Goal: Task Accomplishment & Management: Complete application form

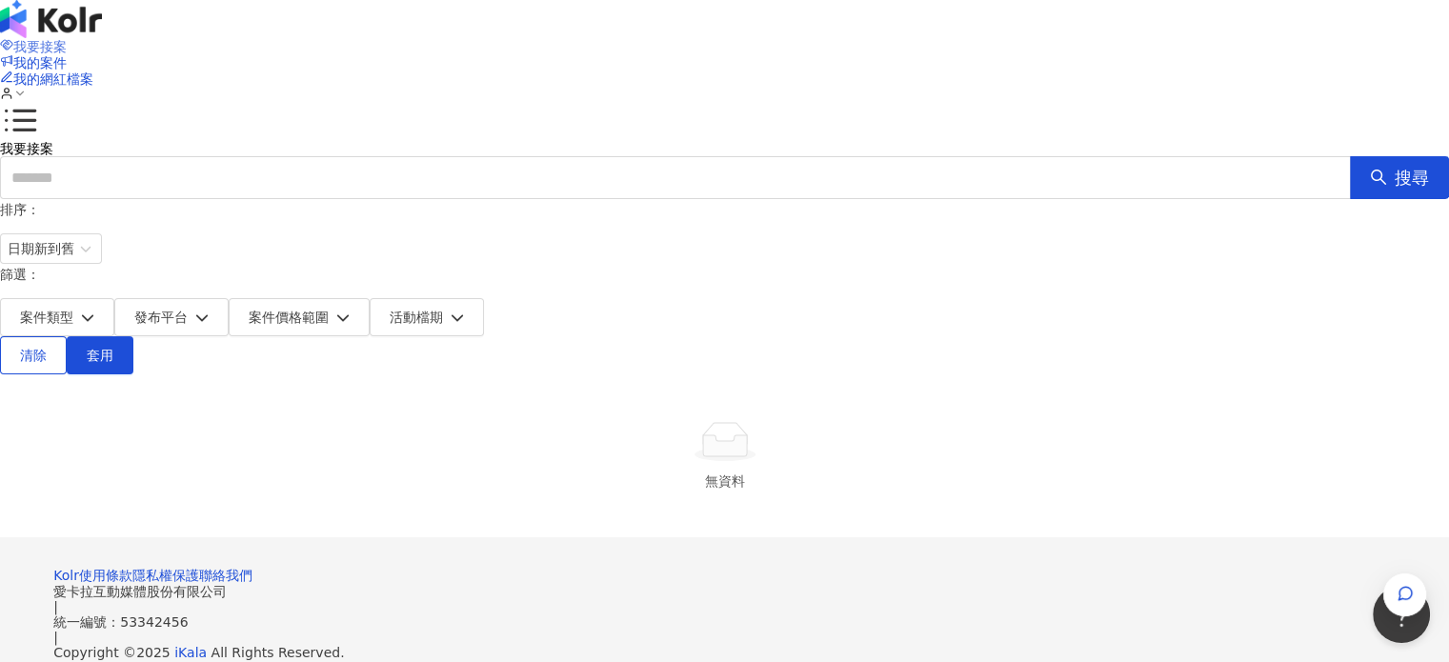
click at [67, 39] on span "我要接案" at bounding box center [39, 46] width 53 height 15
click at [102, 38] on img at bounding box center [51, 19] width 102 height 38
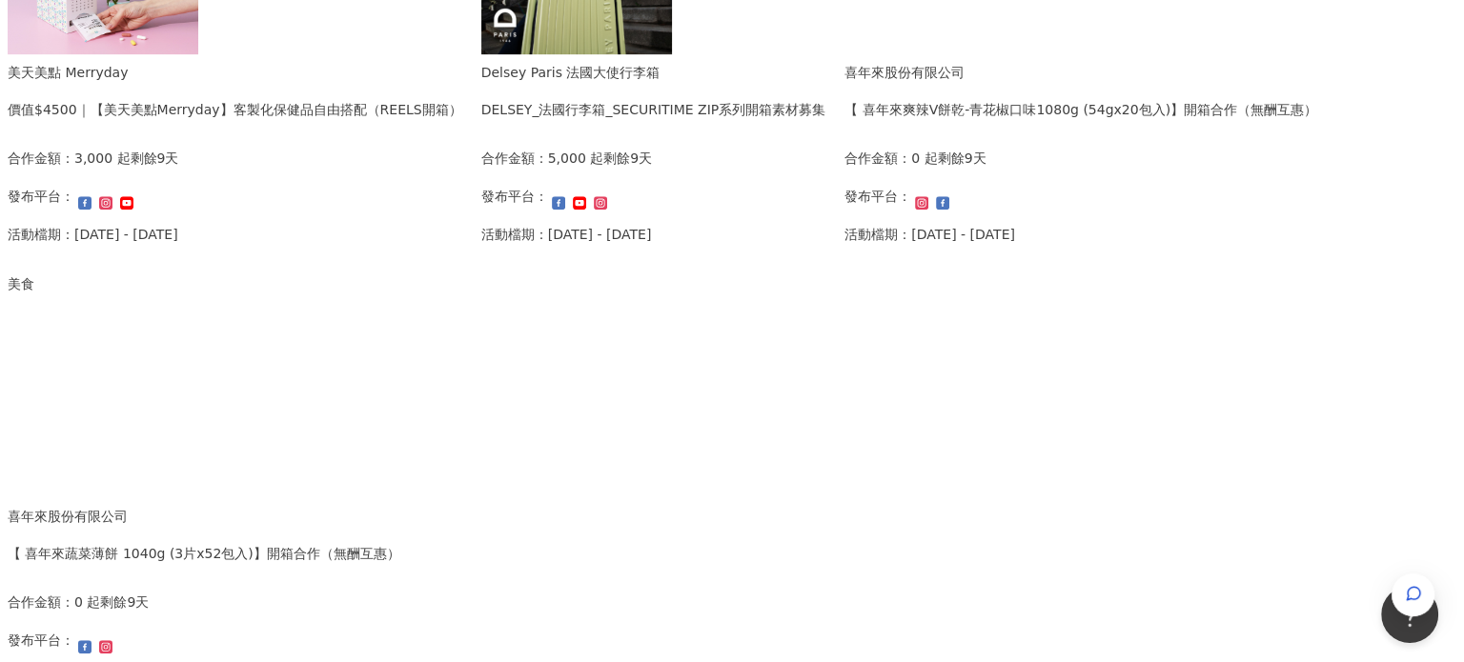
scroll to position [1144, 0]
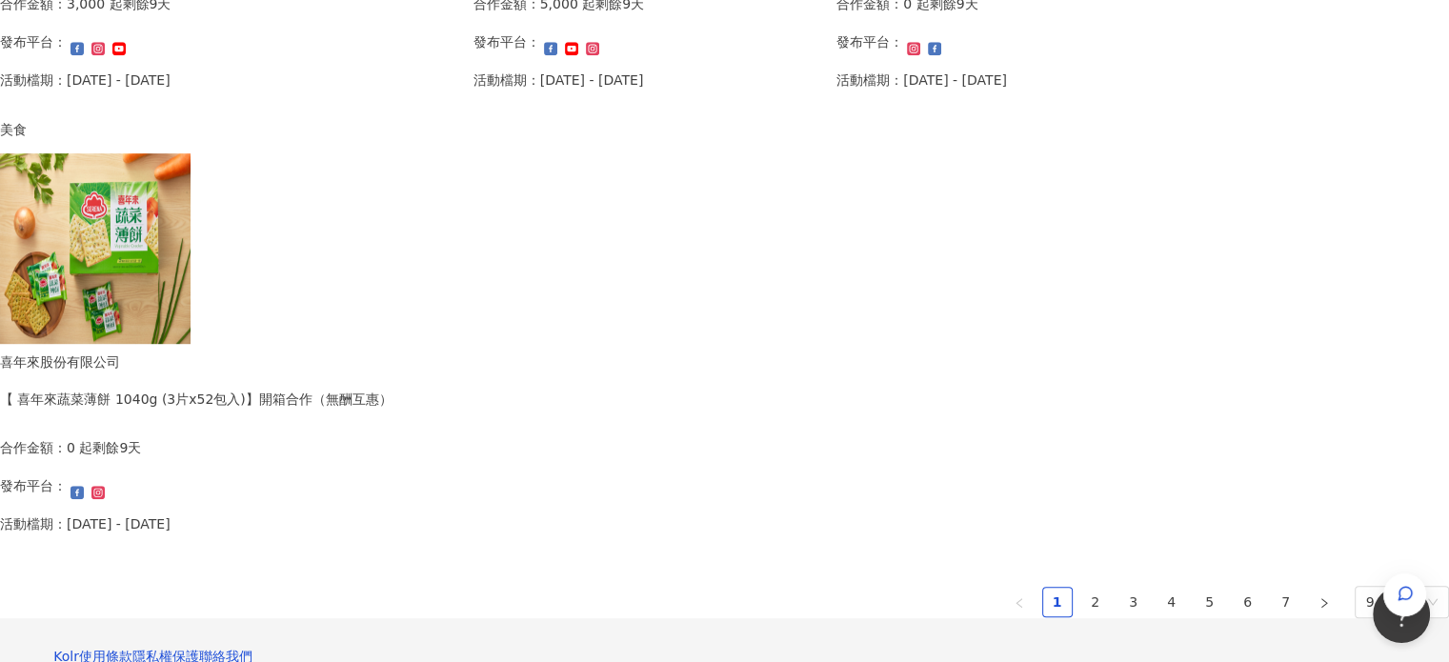
drag, startPoint x: 408, startPoint y: 412, endPoint x: 314, endPoint y: 390, distance: 96.9
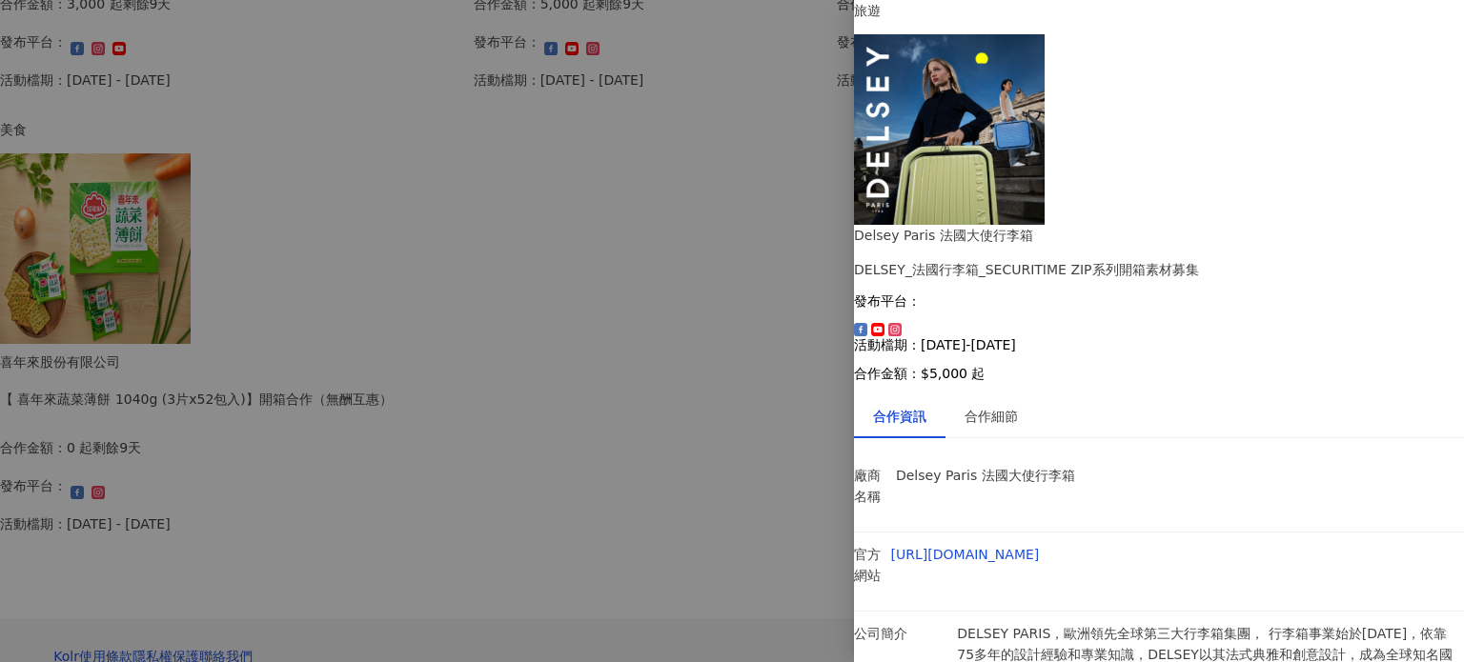
scroll to position [7, 0]
click at [995, 406] on div "合作細節" at bounding box center [990, 416] width 53 height 21
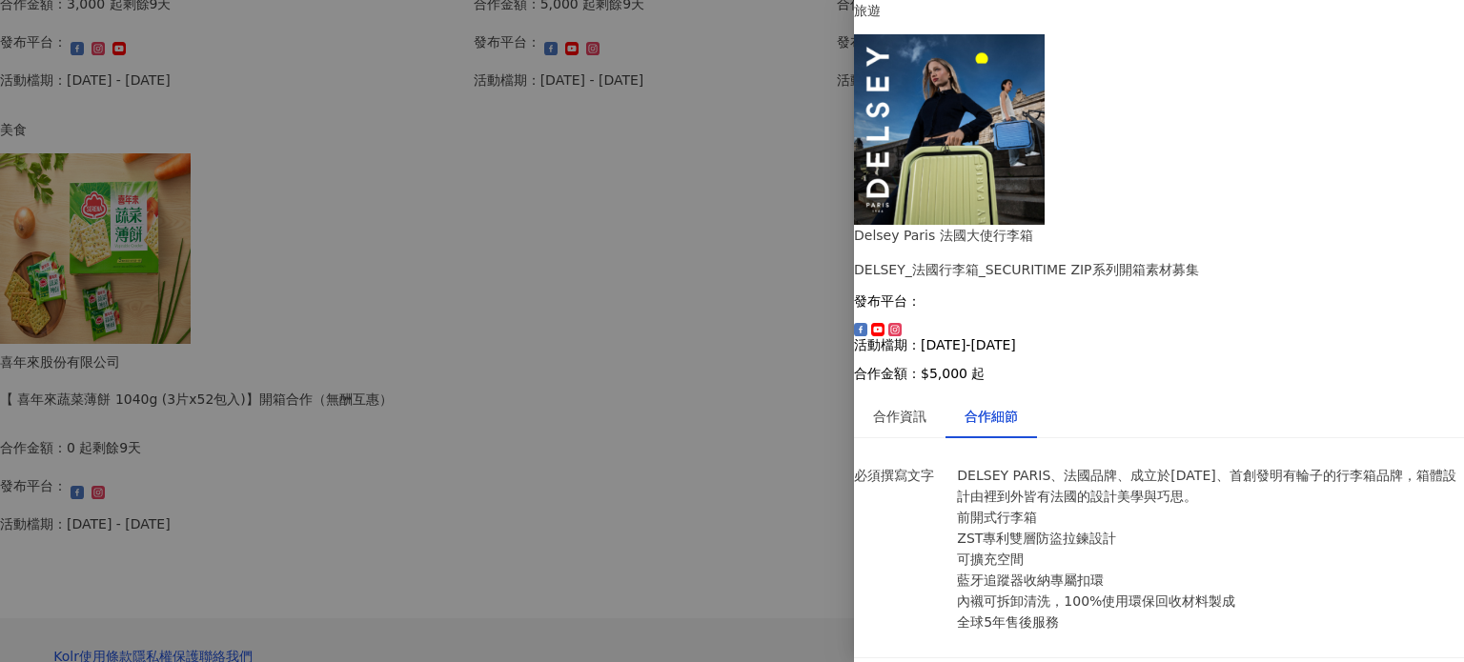
scroll to position [1220, 0]
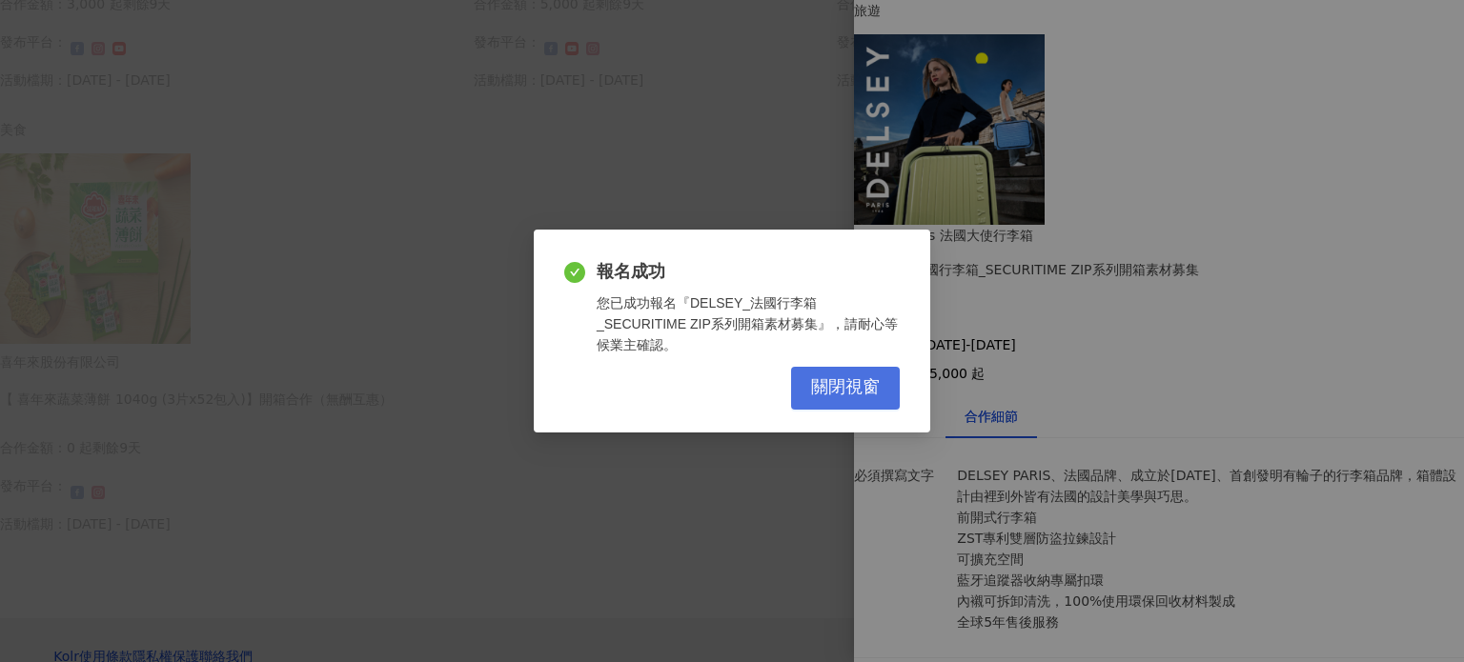
click at [869, 386] on span "關閉視窗" at bounding box center [845, 387] width 69 height 21
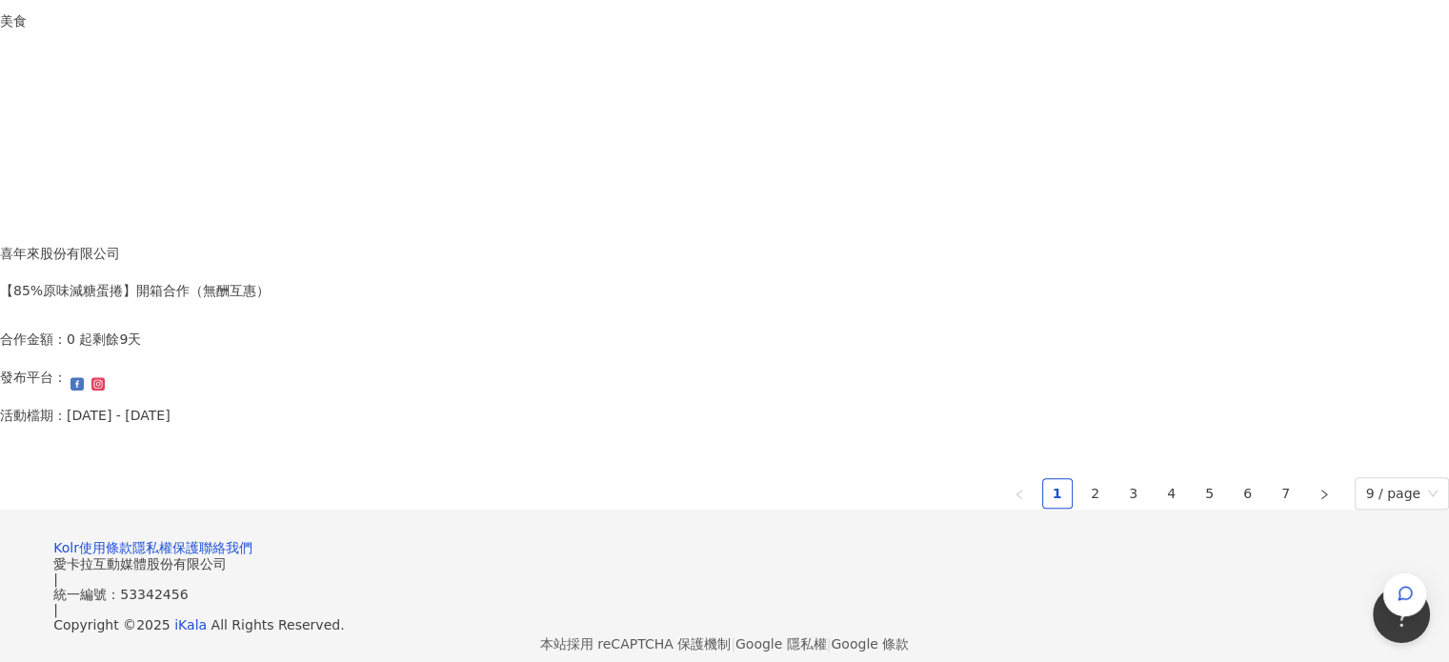
scroll to position [1334, 0]
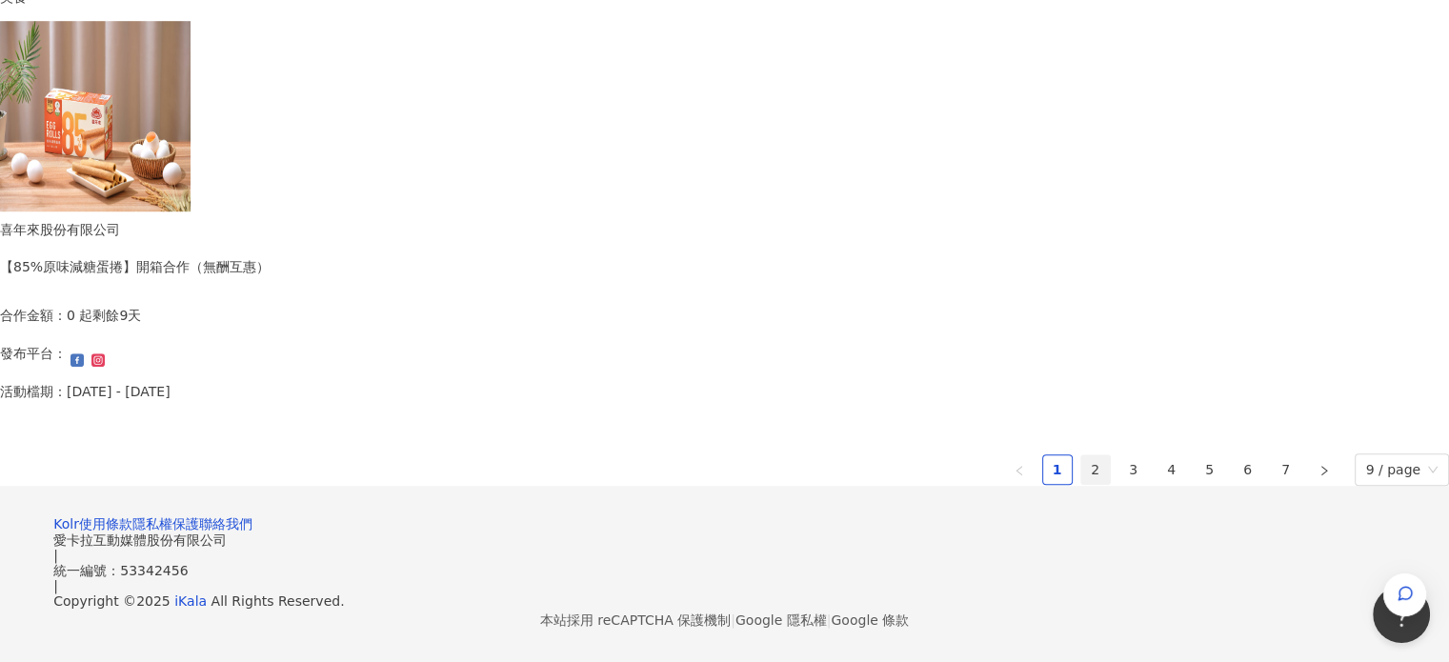
click at [1082, 456] on link "2" at bounding box center [1096, 470] width 29 height 29
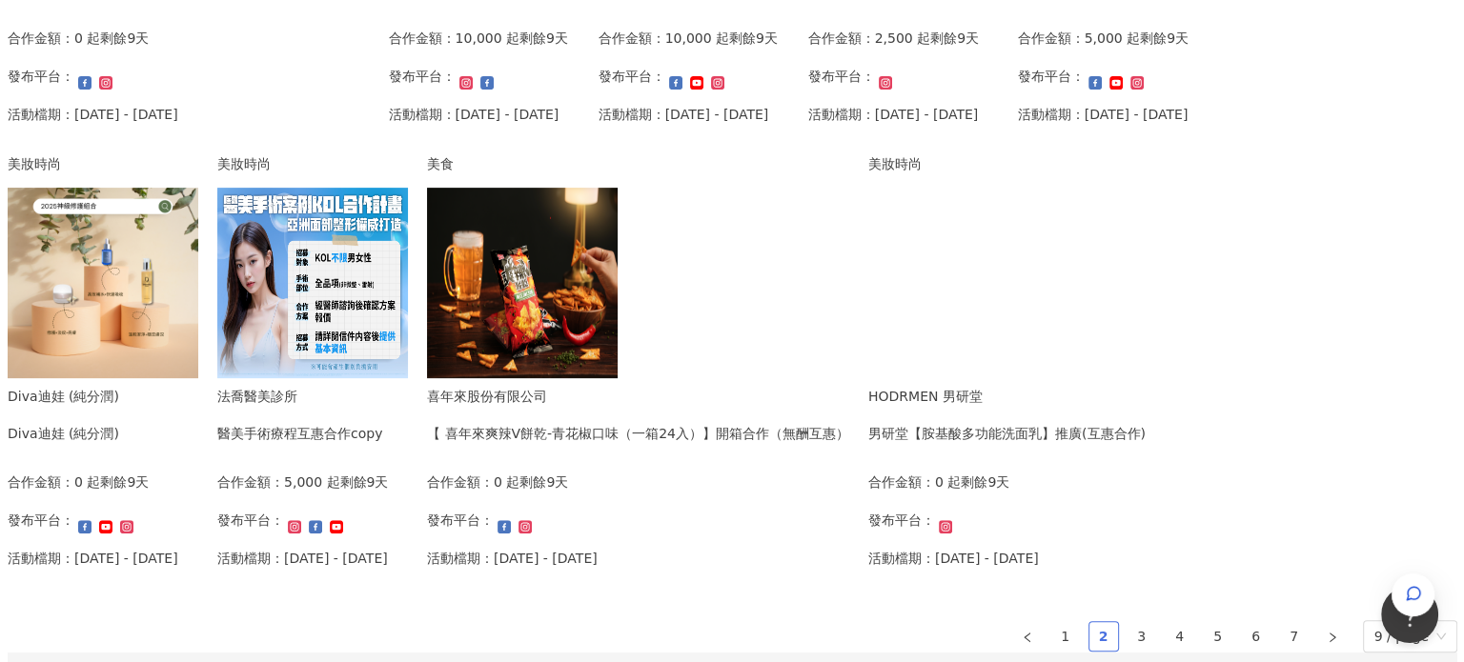
scroll to position [661, 0]
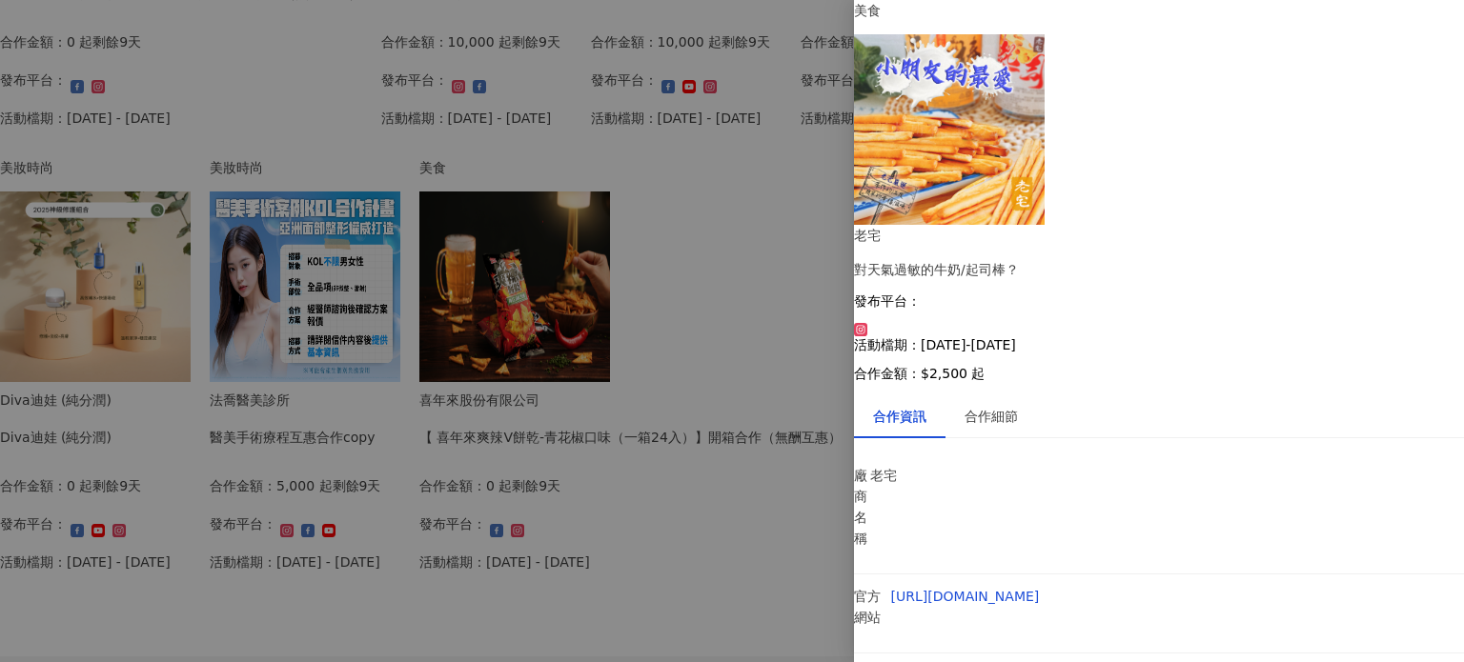
scroll to position [213, 0]
click at [1037, 395] on div "合作細節" at bounding box center [990, 417] width 91 height 44
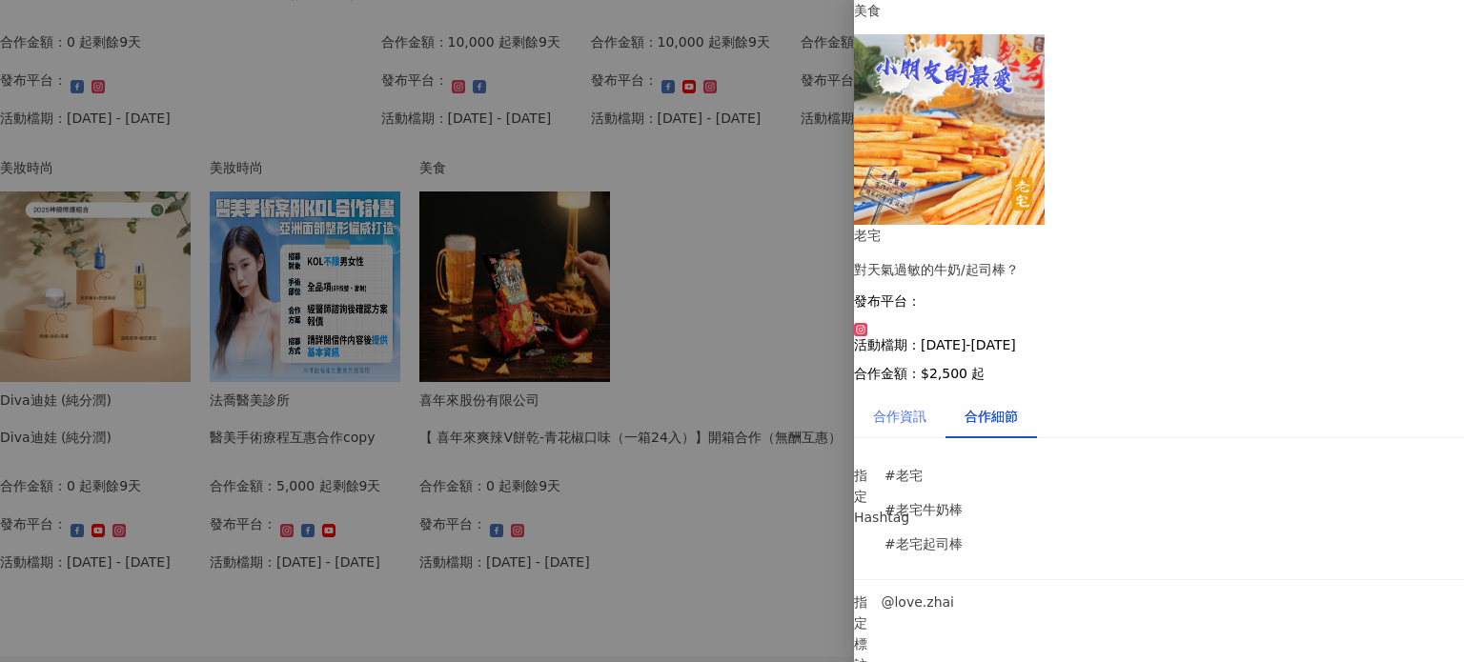
click at [945, 395] on div "合作資訊" at bounding box center [899, 417] width 91 height 44
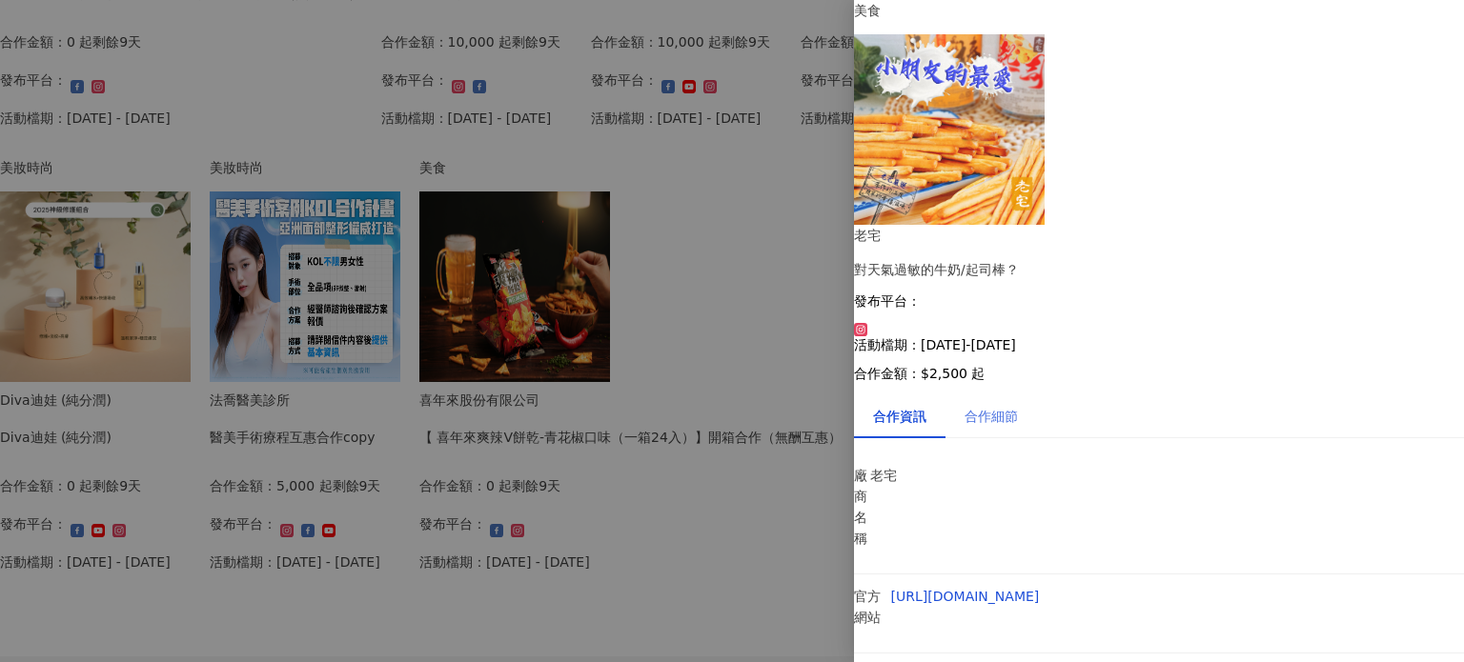
click at [1011, 395] on div "合作細節" at bounding box center [990, 417] width 91 height 44
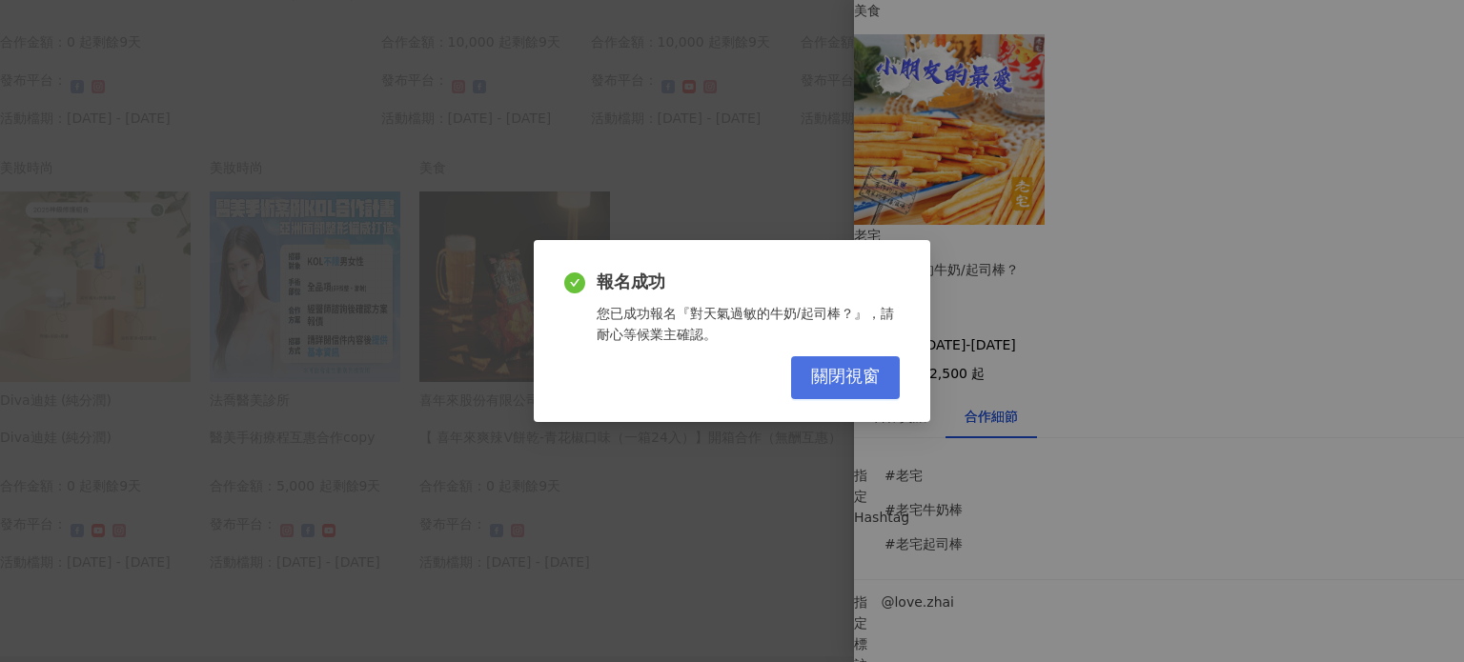
click at [859, 386] on span "關閉視窗" at bounding box center [845, 377] width 69 height 21
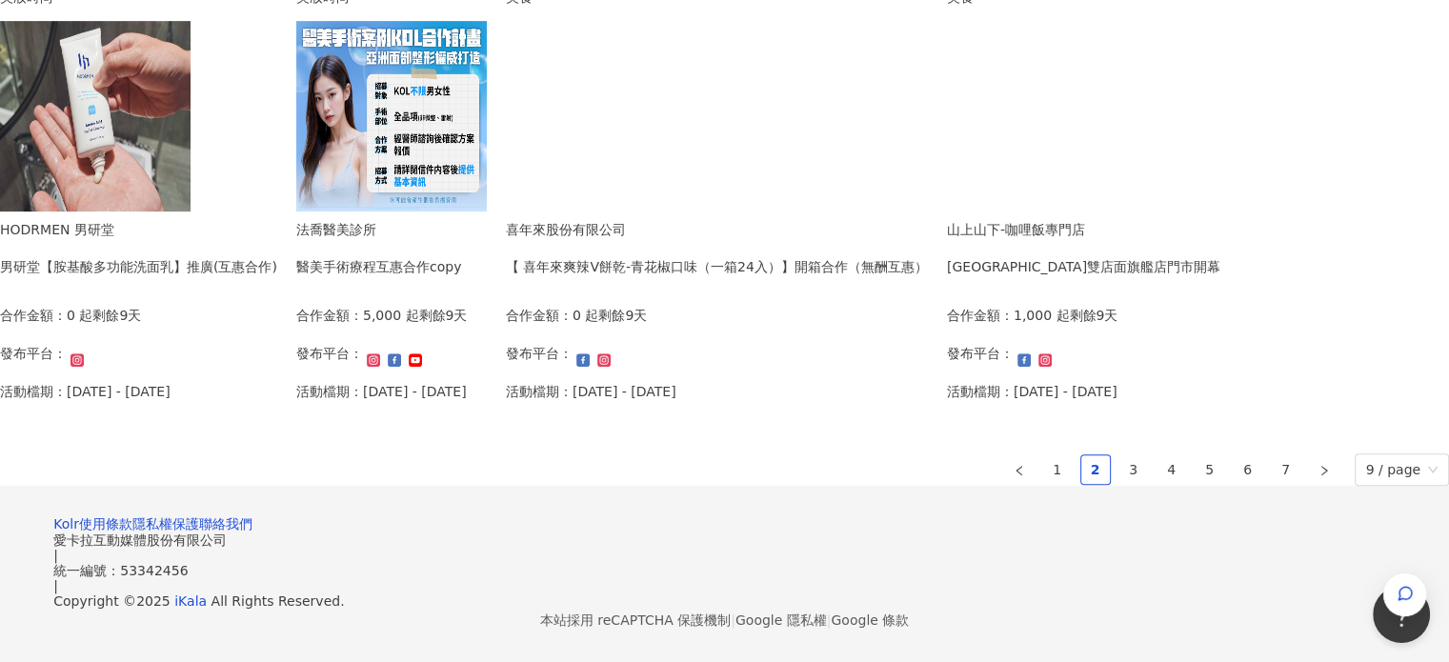
scroll to position [1239, 0]
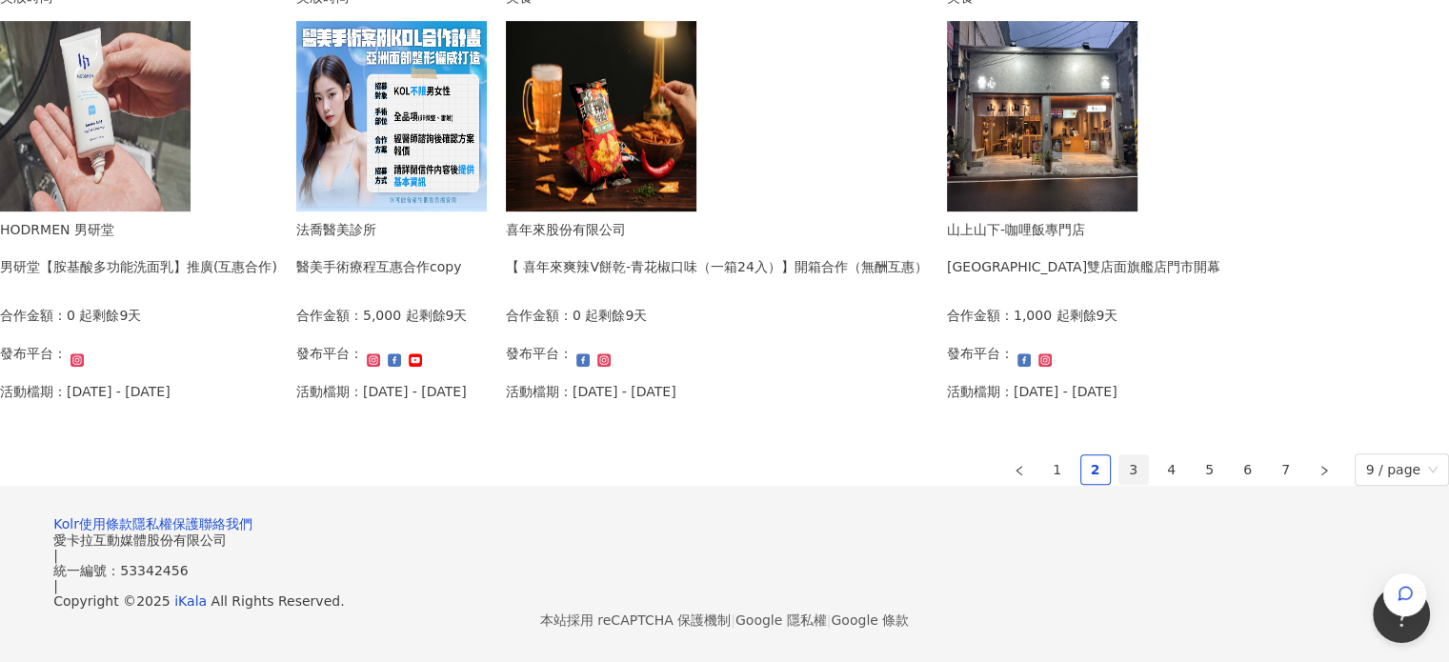
click at [1120, 484] on link "3" at bounding box center [1134, 470] width 29 height 29
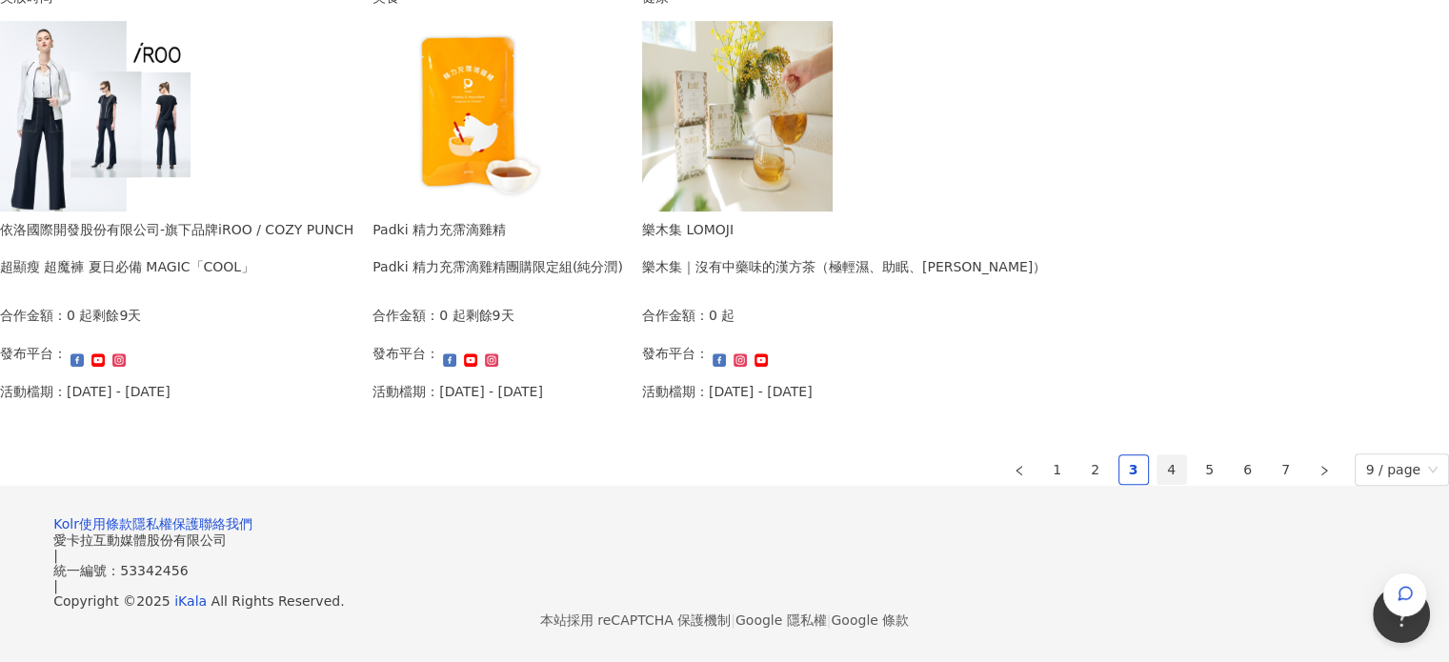
click at [1158, 484] on link "4" at bounding box center [1172, 470] width 29 height 29
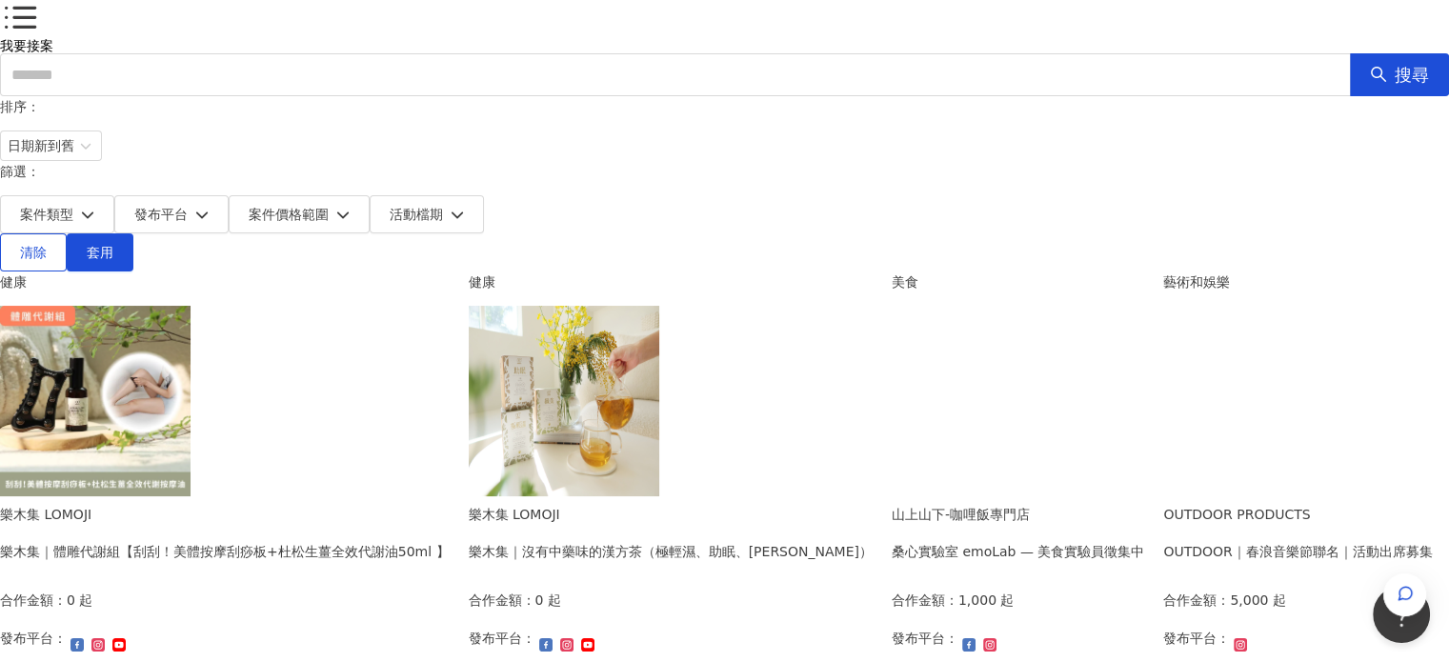
scroll to position [95, 0]
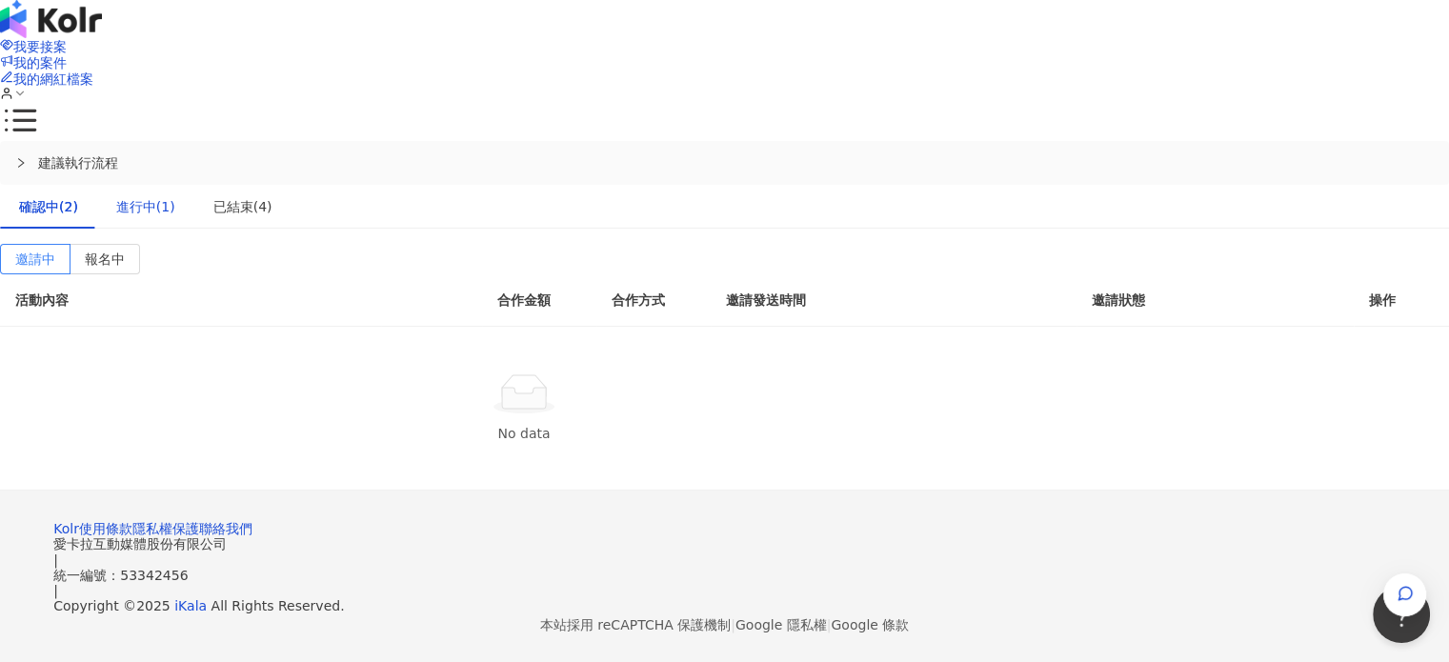
click at [175, 196] on div "進行中(1)" at bounding box center [145, 206] width 59 height 21
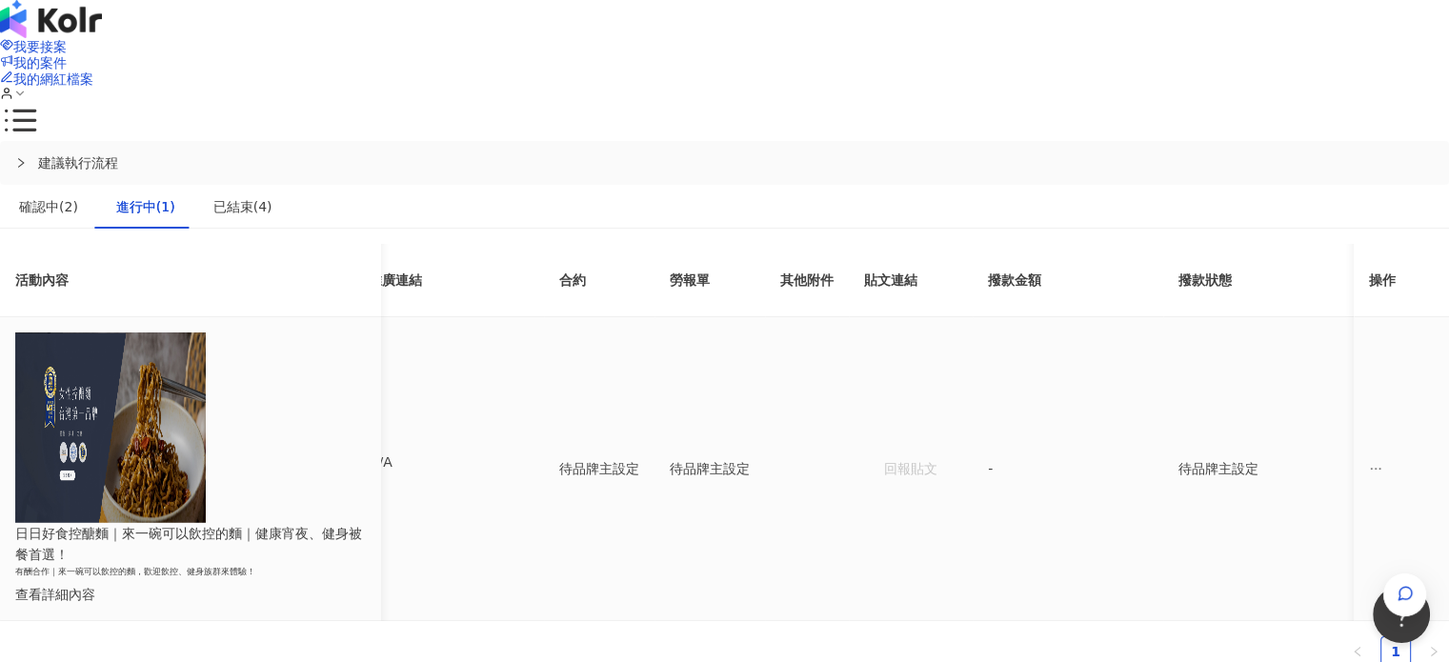
click at [1041, 415] on td "-" at bounding box center [1068, 468] width 191 height 303
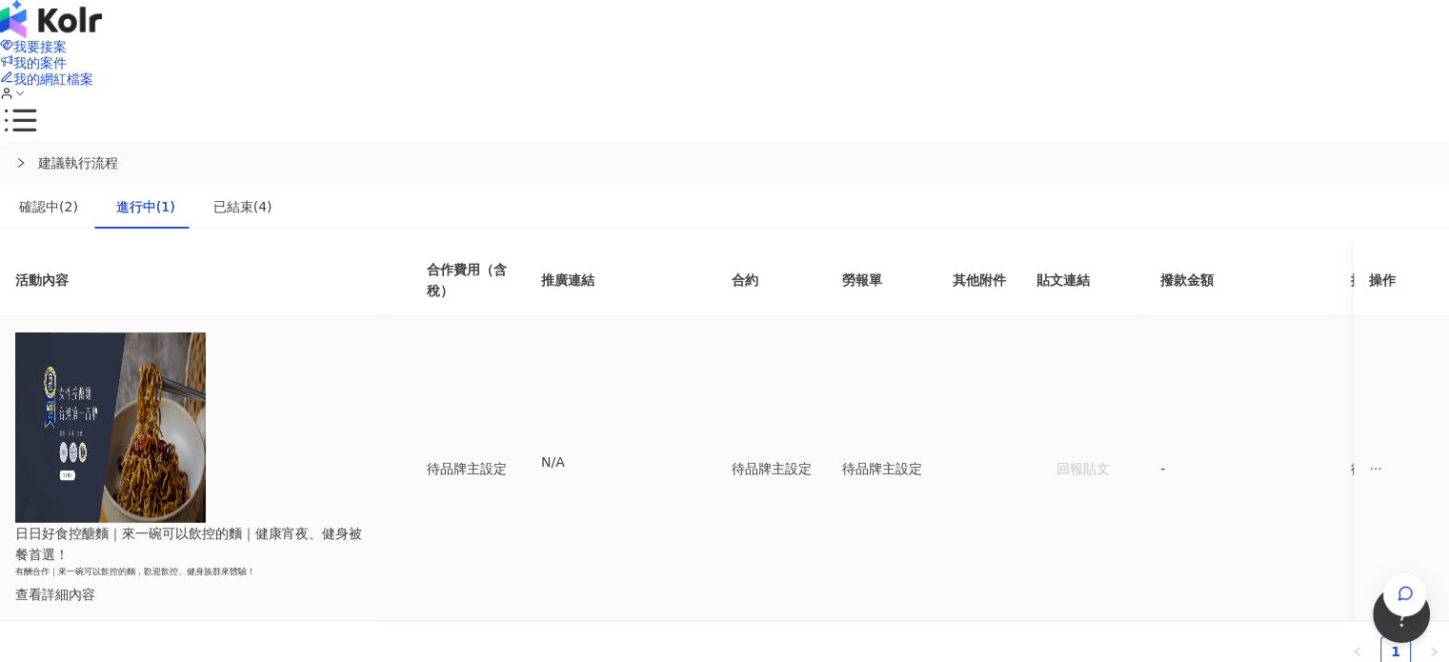
click at [366, 565] on h6 "有酬合作｜來一碗可以飲控的麵，歡迎飲控、健身族群來體驗！" at bounding box center [190, 572] width 351 height 14
click at [366, 584] on div "查看詳細內容" at bounding box center [190, 594] width 351 height 21
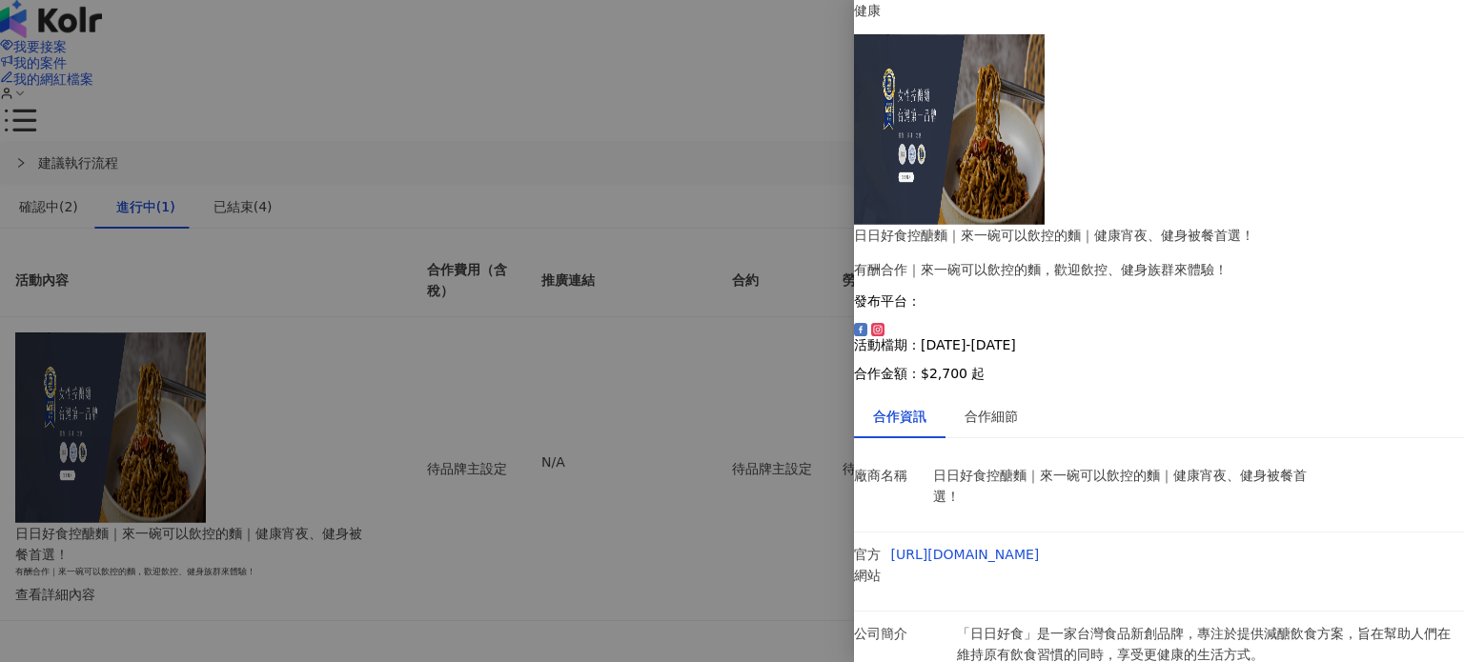
scroll to position [145, 0]
click at [842, 492] on div at bounding box center [732, 331] width 1464 height 662
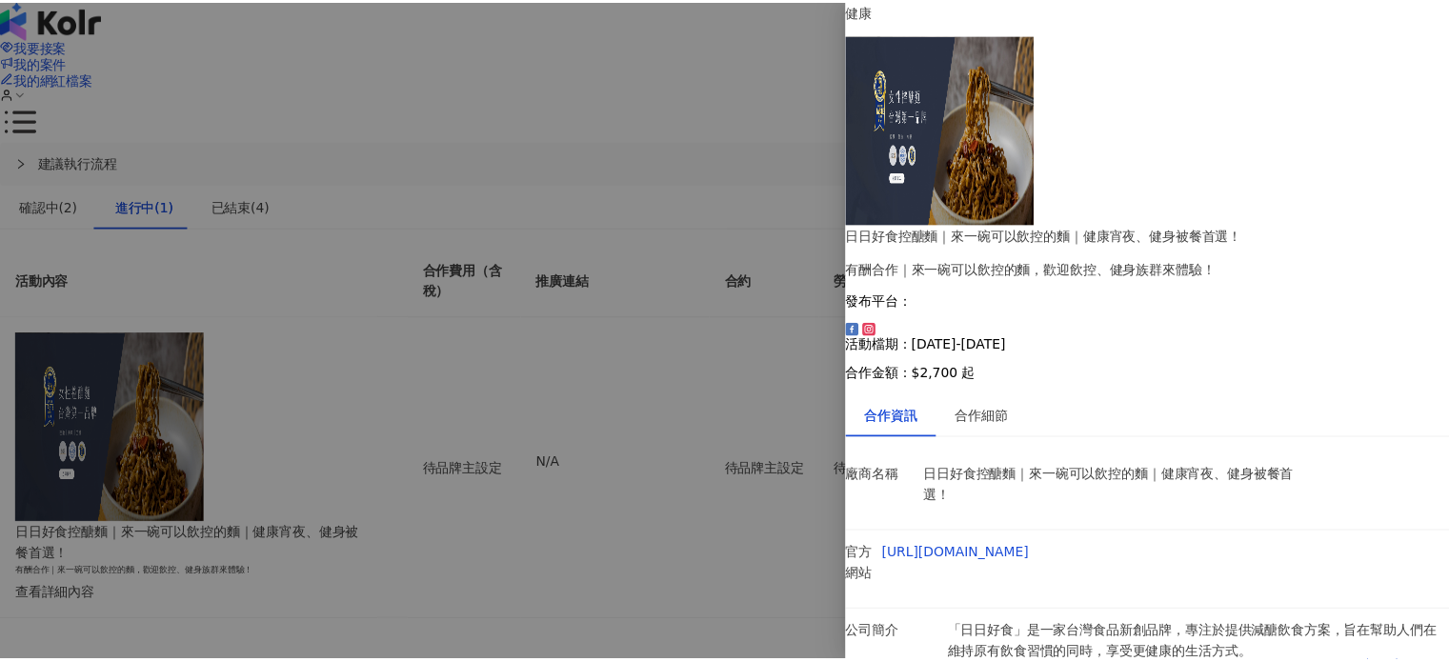
scroll to position [0, 0]
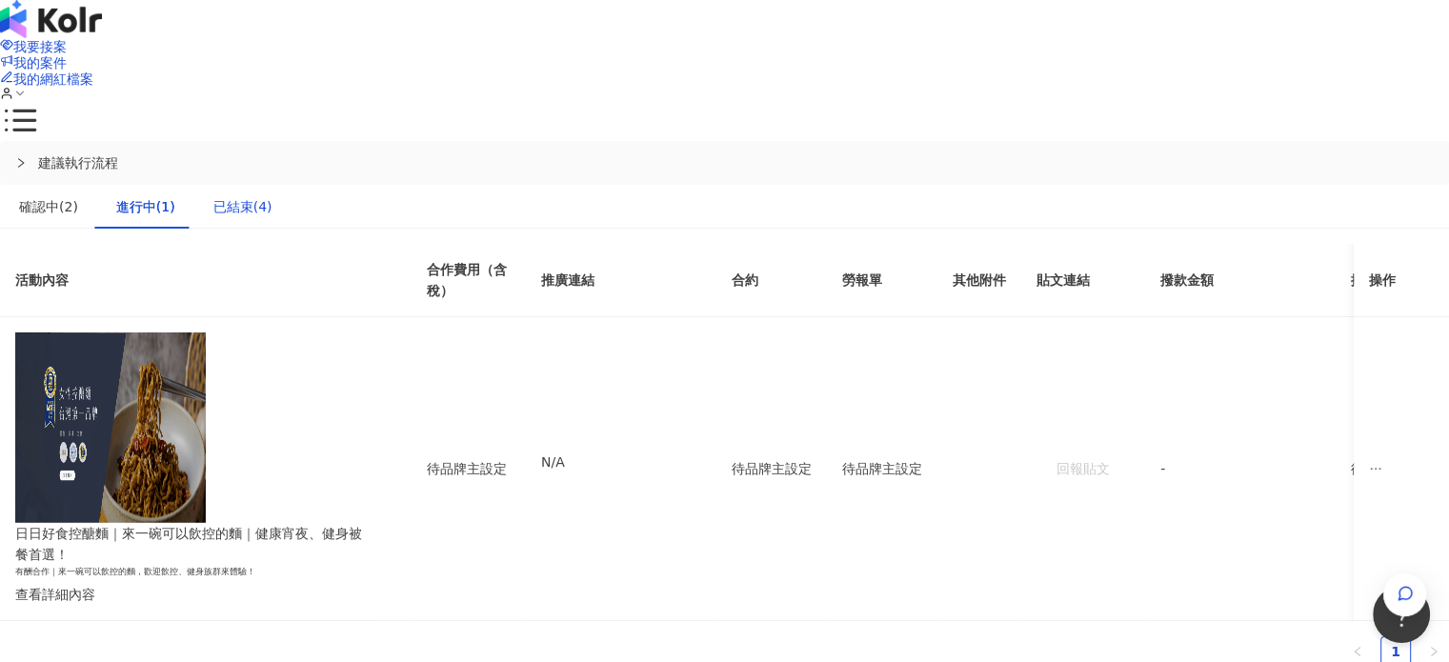
click at [273, 196] on div "已結束(4)" at bounding box center [242, 206] width 59 height 21
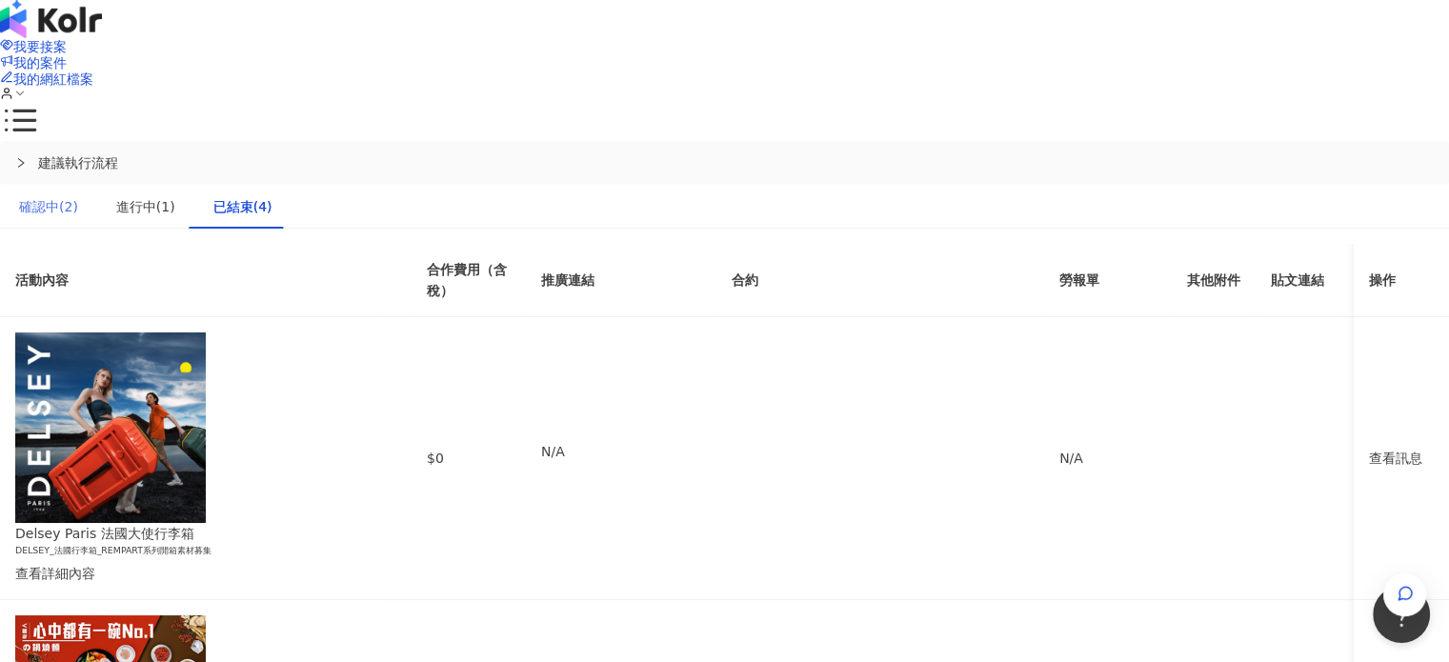
click at [97, 185] on div "確認中(2)" at bounding box center [48, 207] width 97 height 44
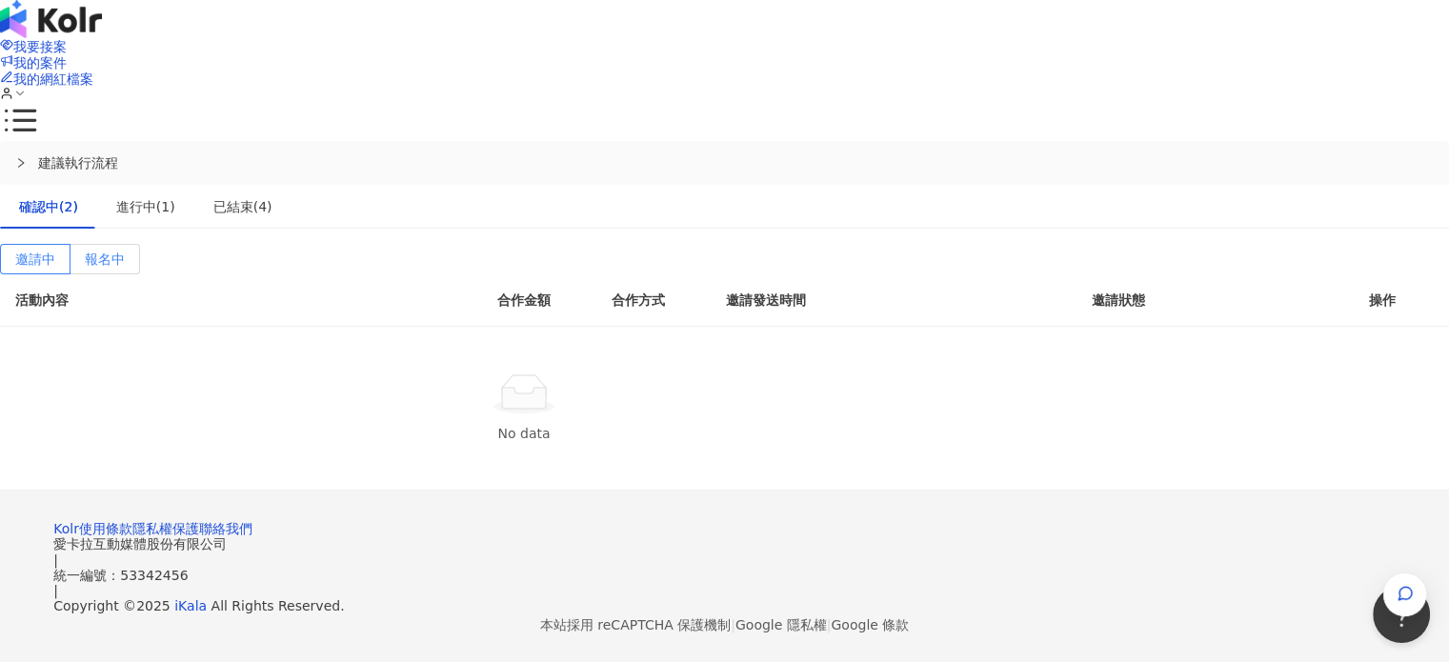
click at [140, 244] on label "報名中" at bounding box center [106, 259] width 70 height 30
